Goal: Task Accomplishment & Management: Manage account settings

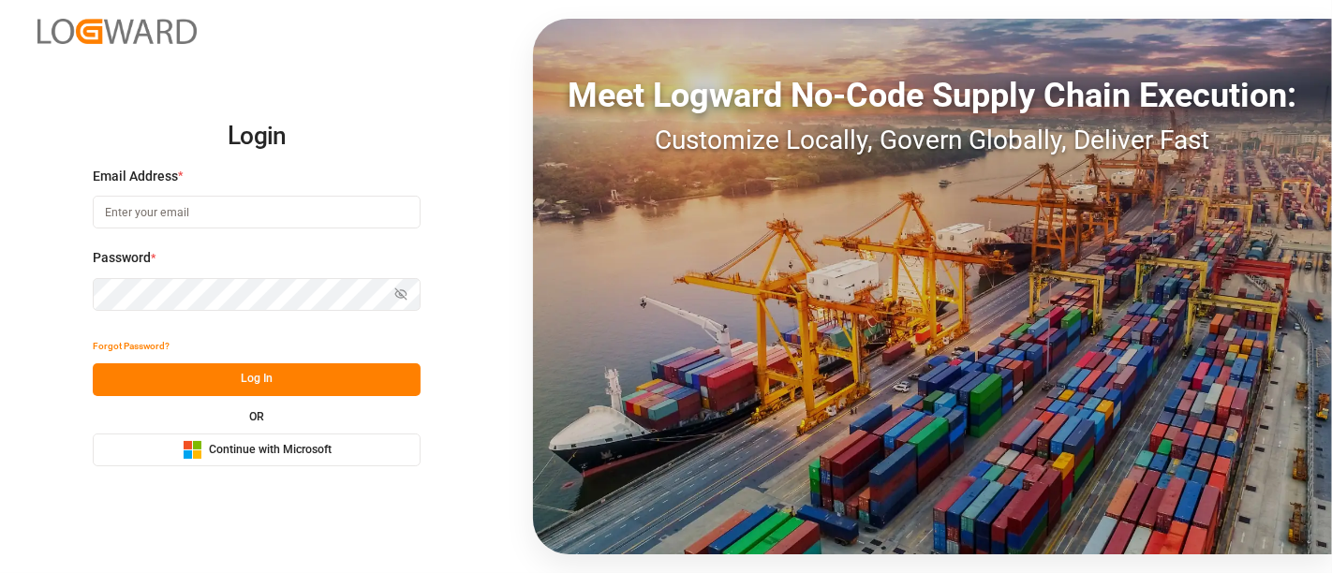
click at [244, 225] on input at bounding box center [257, 212] width 328 height 33
type input "[PERSON_NAME][DOMAIN_NAME][EMAIL_ADDRESS][DOMAIN_NAME]"
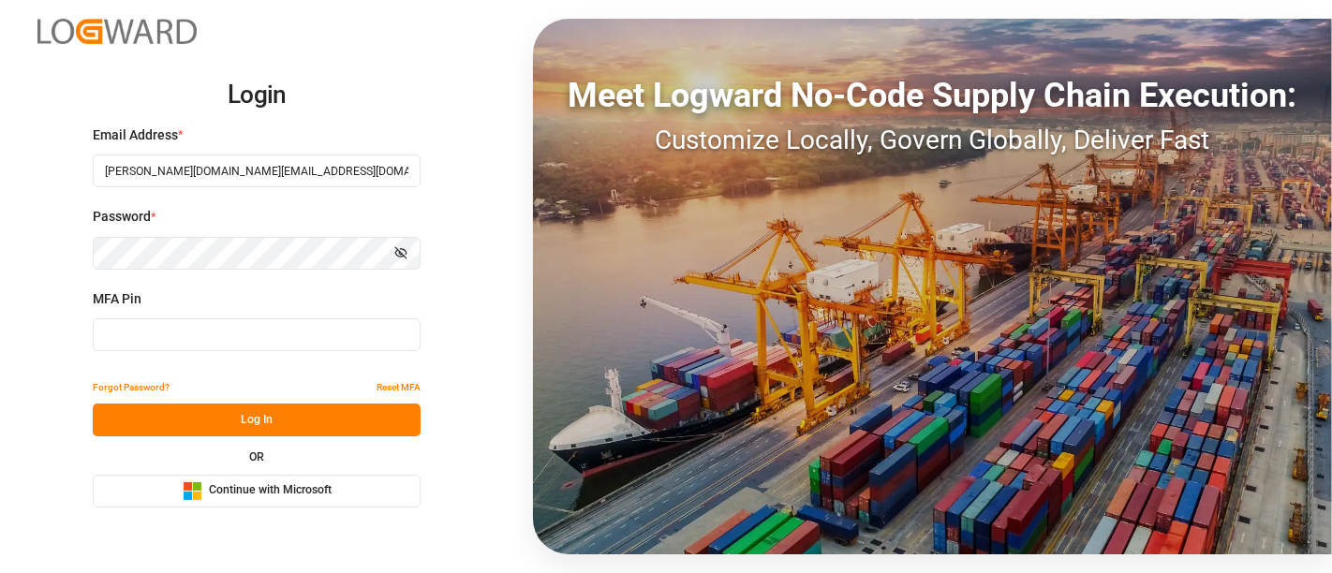
type input "557364"
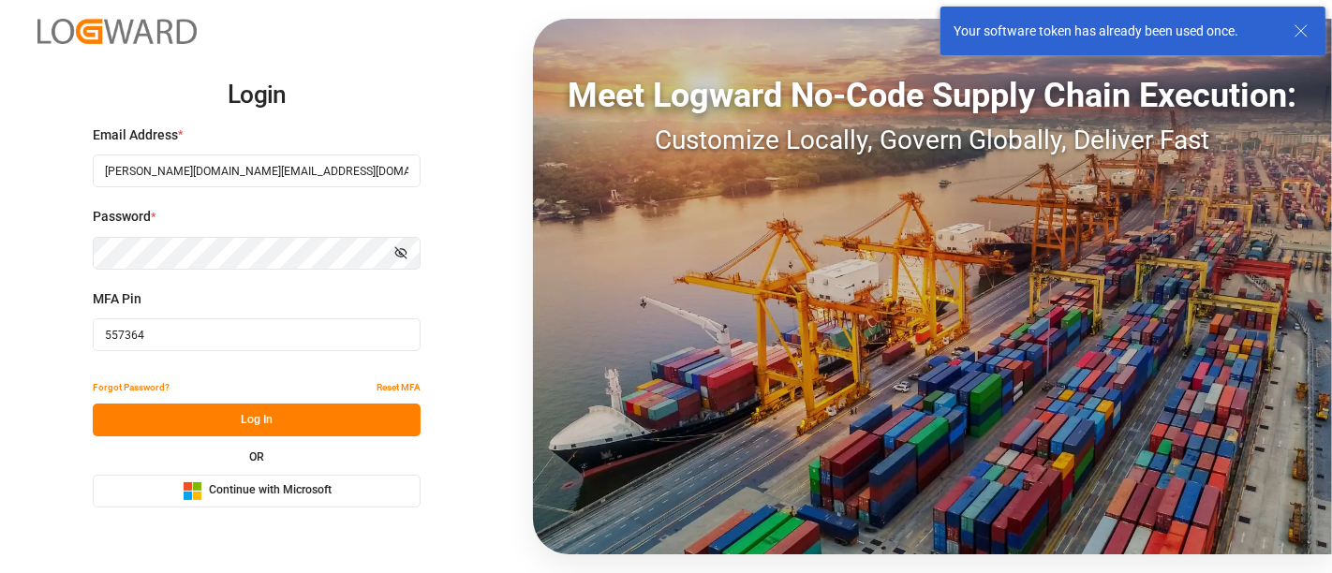
click at [281, 485] on span "Continue with Microsoft" at bounding box center [270, 490] width 123 height 17
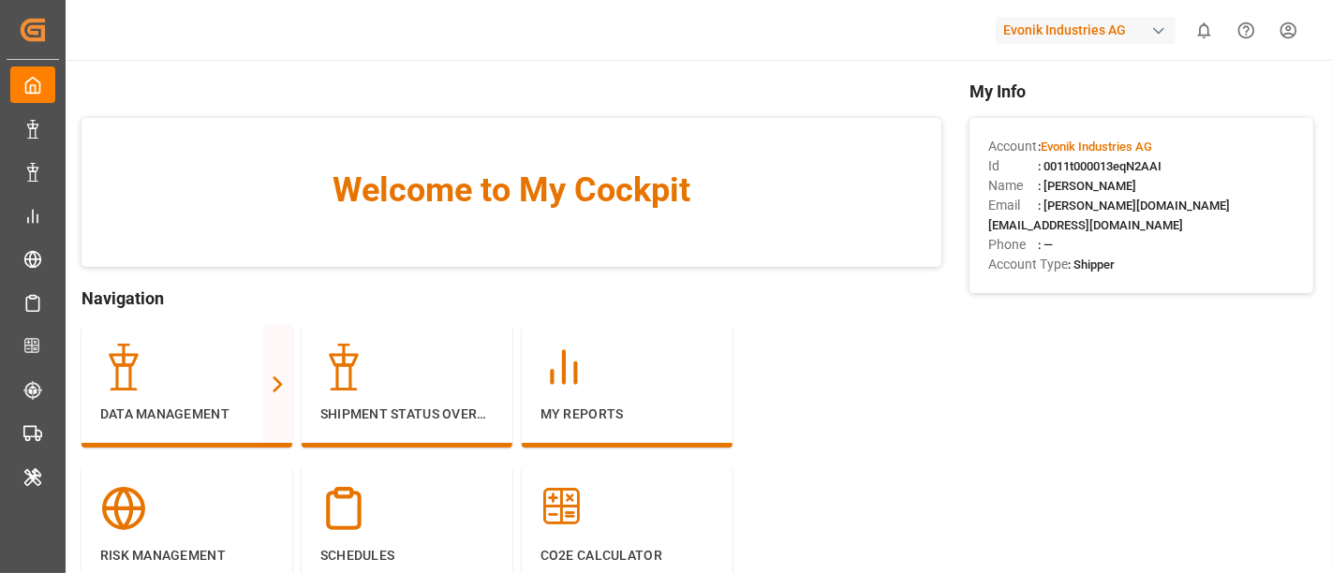
click at [1158, 33] on div "button" at bounding box center [1158, 31] width 19 height 19
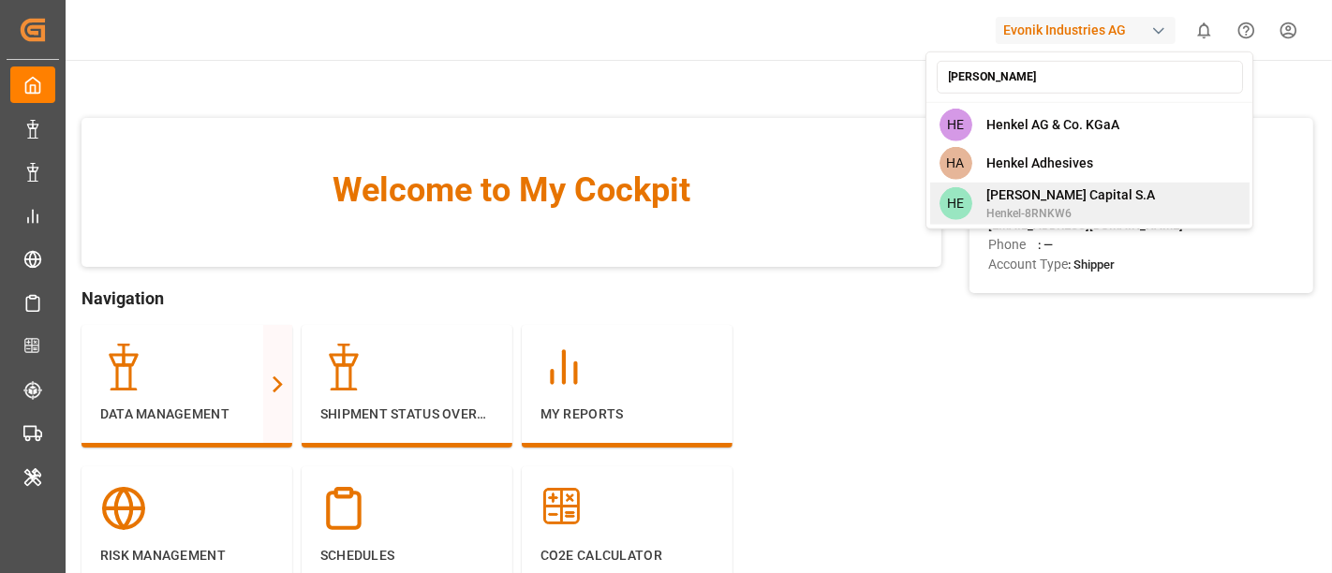
type input "[PERSON_NAME]"
click at [1094, 187] on span "[PERSON_NAME] Capital S.A" at bounding box center [1071, 195] width 169 height 20
